Goal: Transaction & Acquisition: Purchase product/service

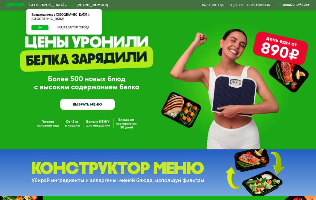
click at [74, 19] on div "Вы находитесь в [GEOGRAPHIC_DATA] и [GEOGRAPHIC_DATA]?" at bounding box center [64, 17] width 76 height 16
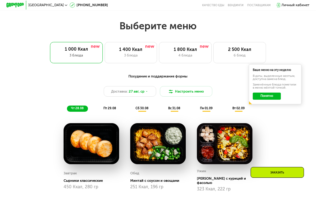
scroll to position [194, 0]
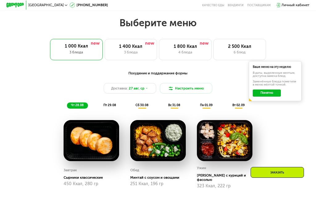
click at [75, 41] on div "1 000 Ккал 3 блюда" at bounding box center [76, 49] width 53 height 21
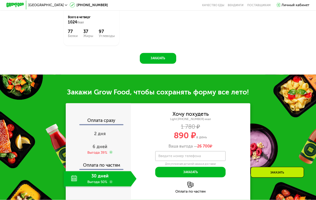
scroll to position [387, 0]
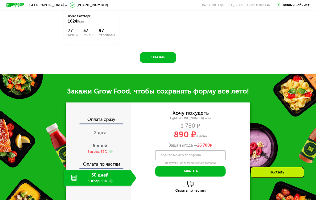
click at [290, 136] on div "Закажи Grow Food, чтобы сохранять форму все лето! Оплата сразу 2 дня 6 дней Выг…" at bounding box center [158, 144] width 316 height 140
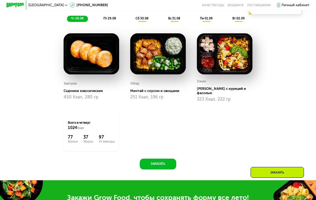
scroll to position [0, 0]
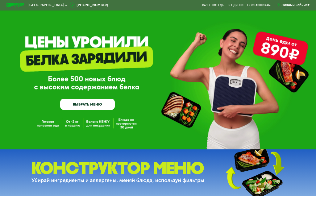
click at [83, 109] on link "ВЫБРАТЬ МЕНЮ" at bounding box center [87, 104] width 55 height 11
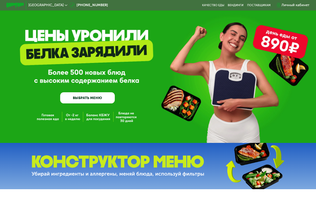
click at [97, 99] on link "ВЫБРАТЬ МЕНЮ" at bounding box center [87, 97] width 55 height 11
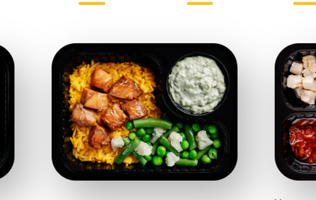
scroll to position [208, 0]
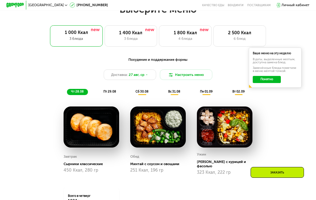
click at [185, 36] on div "4 блюда" at bounding box center [184, 38] width 43 height 5
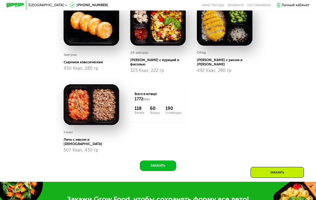
scroll to position [317, 0]
